Goal: Navigation & Orientation: Find specific page/section

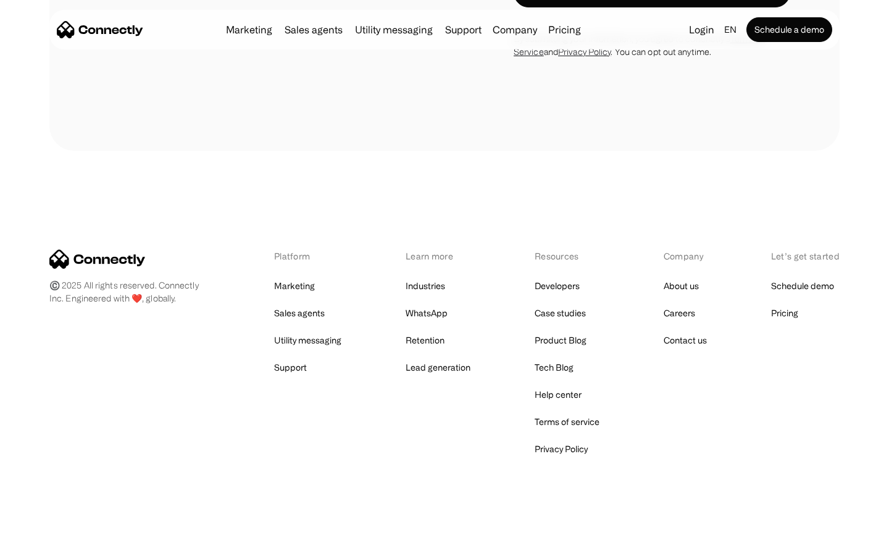
scroll to position [3254, 0]
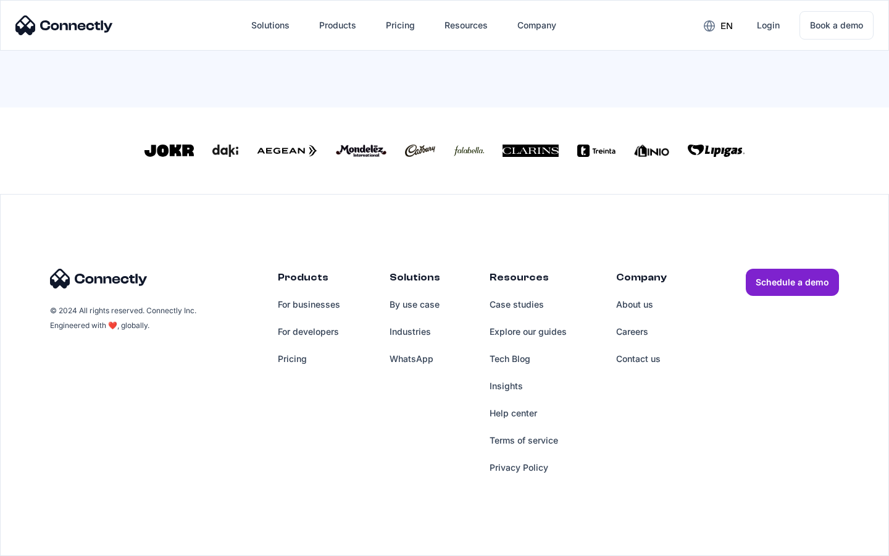
scroll to position [530, 0]
